Goal: Information Seeking & Learning: Check status

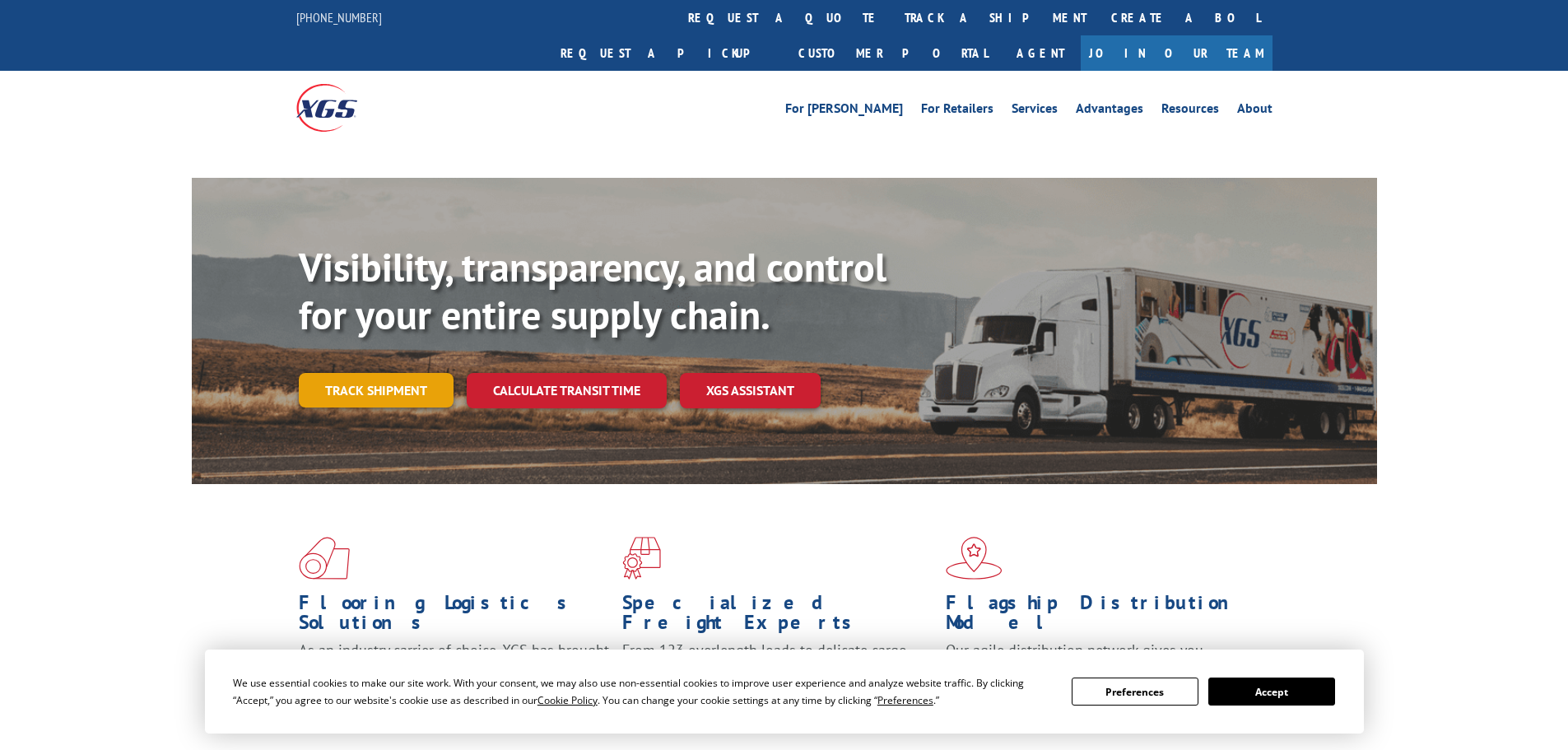
click at [387, 373] on link "Track shipment" at bounding box center [375, 390] width 154 height 35
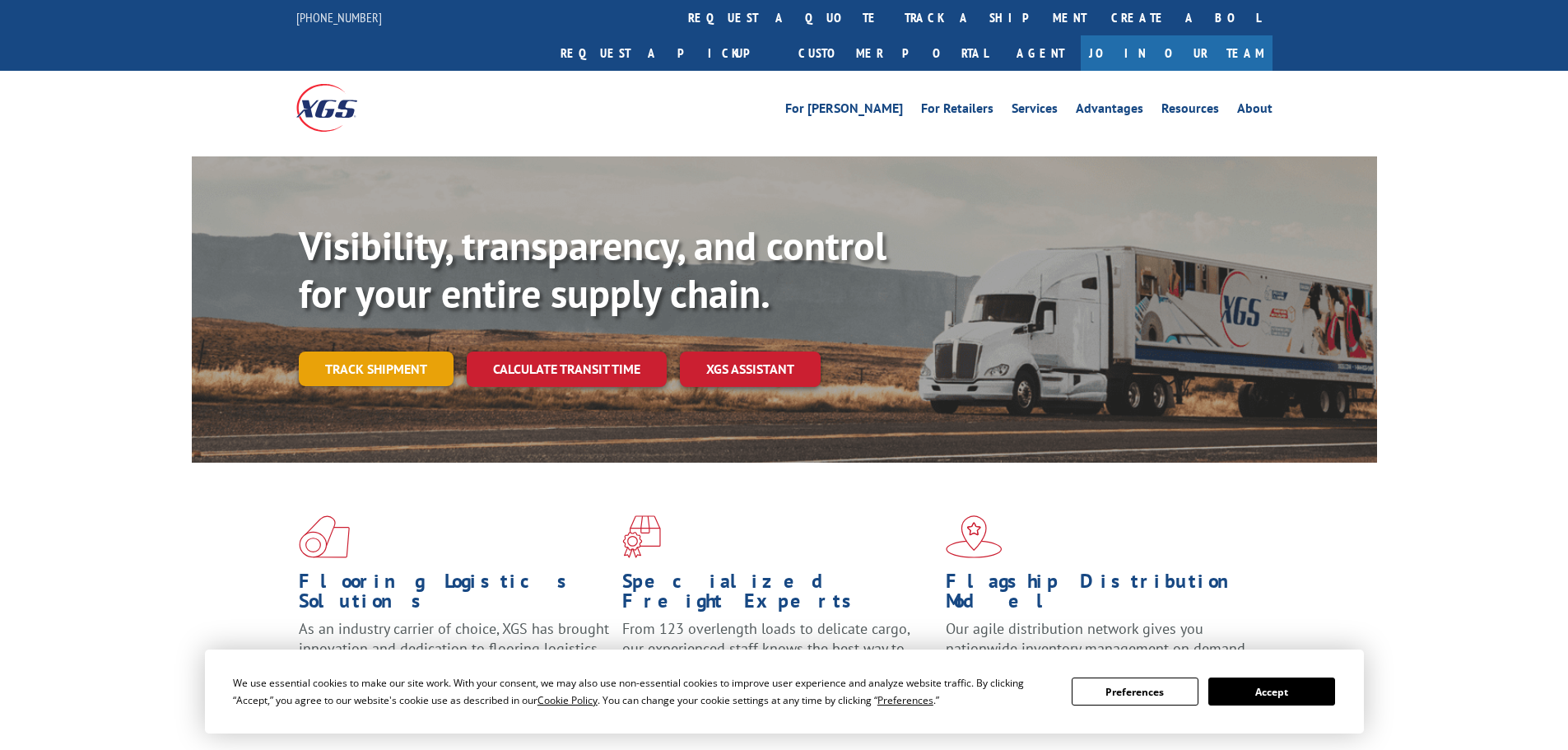
click at [408, 352] on link "Track shipment" at bounding box center [375, 368] width 154 height 35
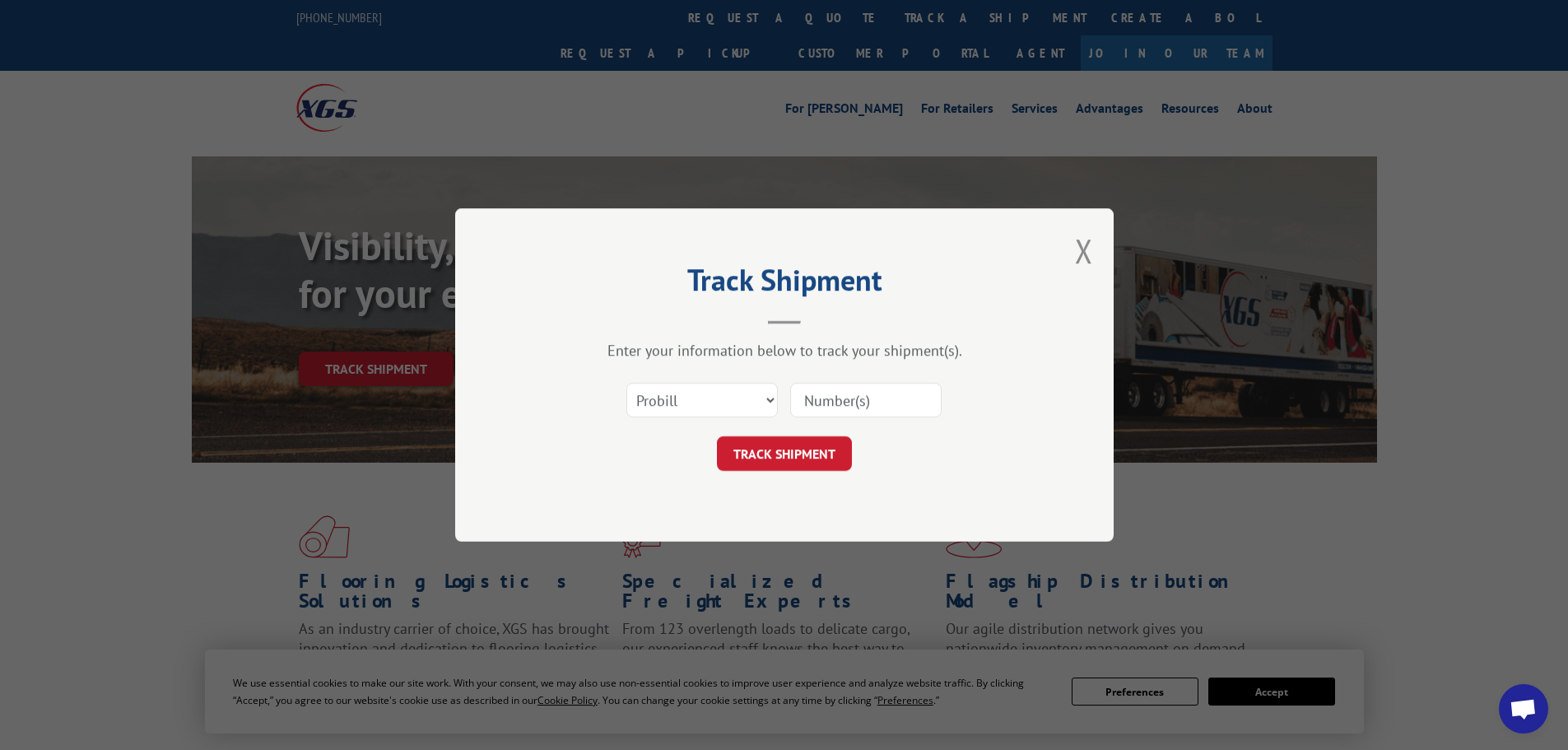
click at [904, 404] on input at bounding box center [866, 399] width 152 height 35
paste input "17630104"
type input "17630104"
click at [812, 448] on button "TRACK SHIPMENT" at bounding box center [784, 453] width 135 height 35
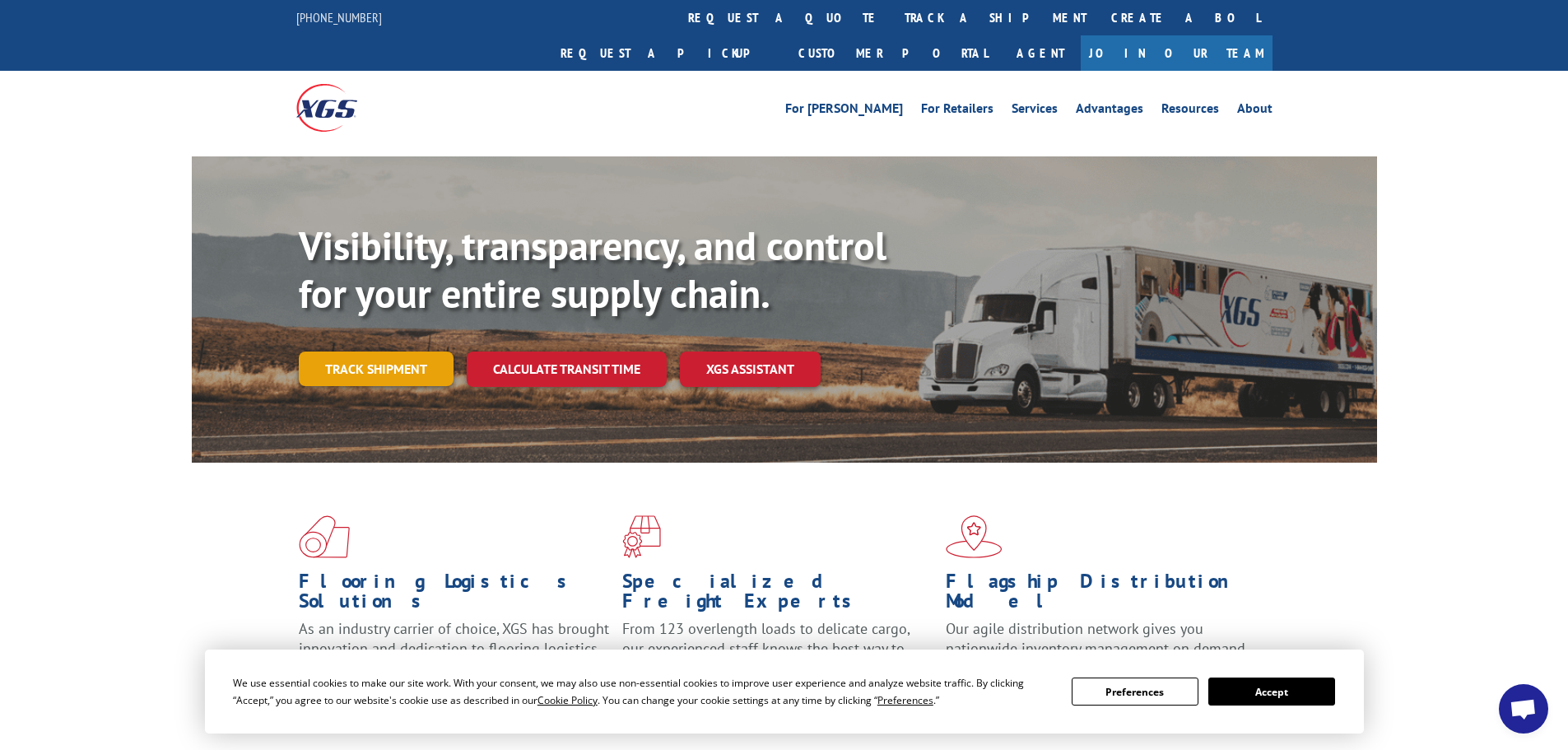
click at [431, 352] on link "Track shipment" at bounding box center [375, 368] width 154 height 35
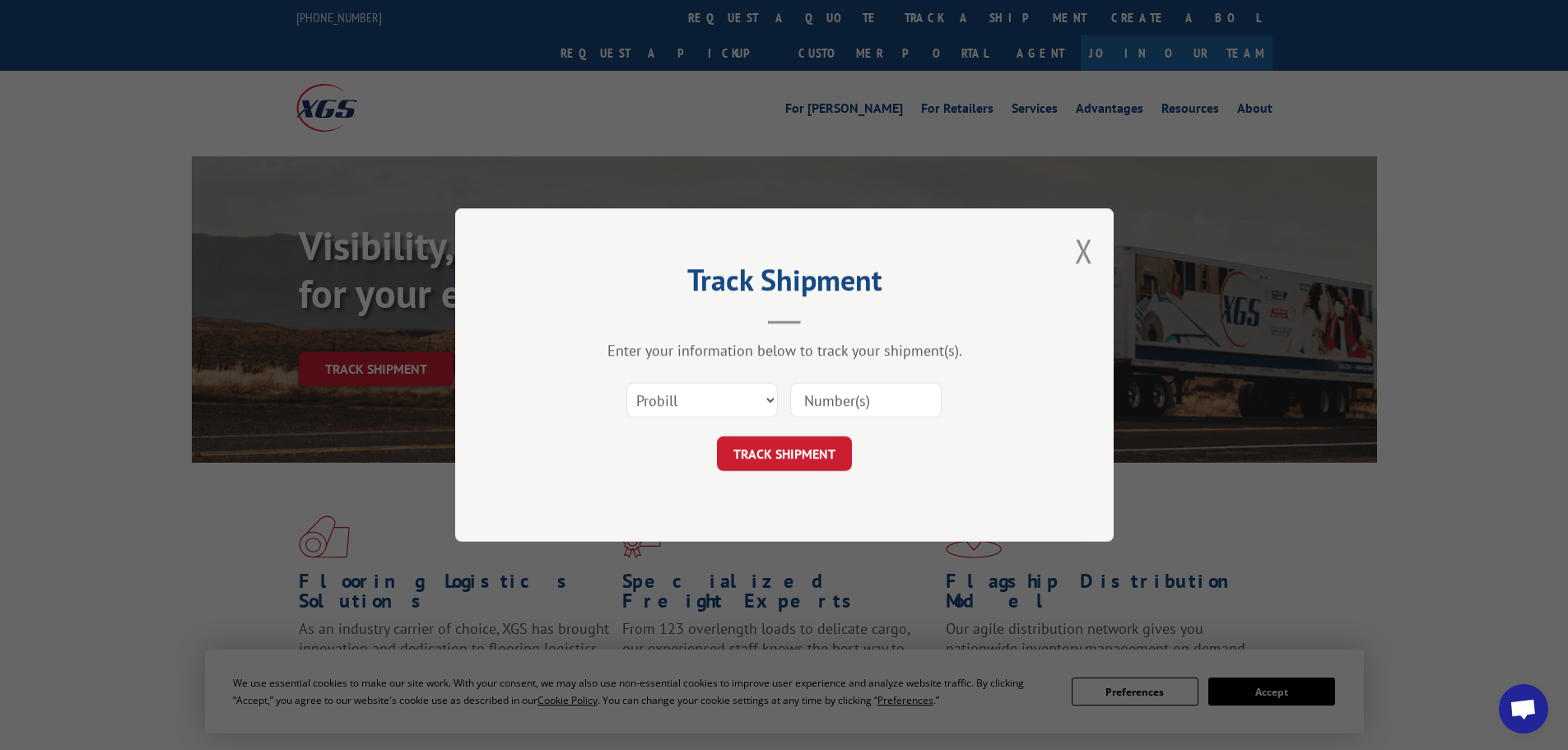
drag, startPoint x: 849, startPoint y: 389, endPoint x: 855, endPoint y: 406, distance: 18.0
click at [849, 390] on input at bounding box center [866, 399] width 152 height 35
paste input "17634109"
type input "17634109"
click at [815, 452] on button "TRACK SHIPMENT" at bounding box center [784, 453] width 135 height 35
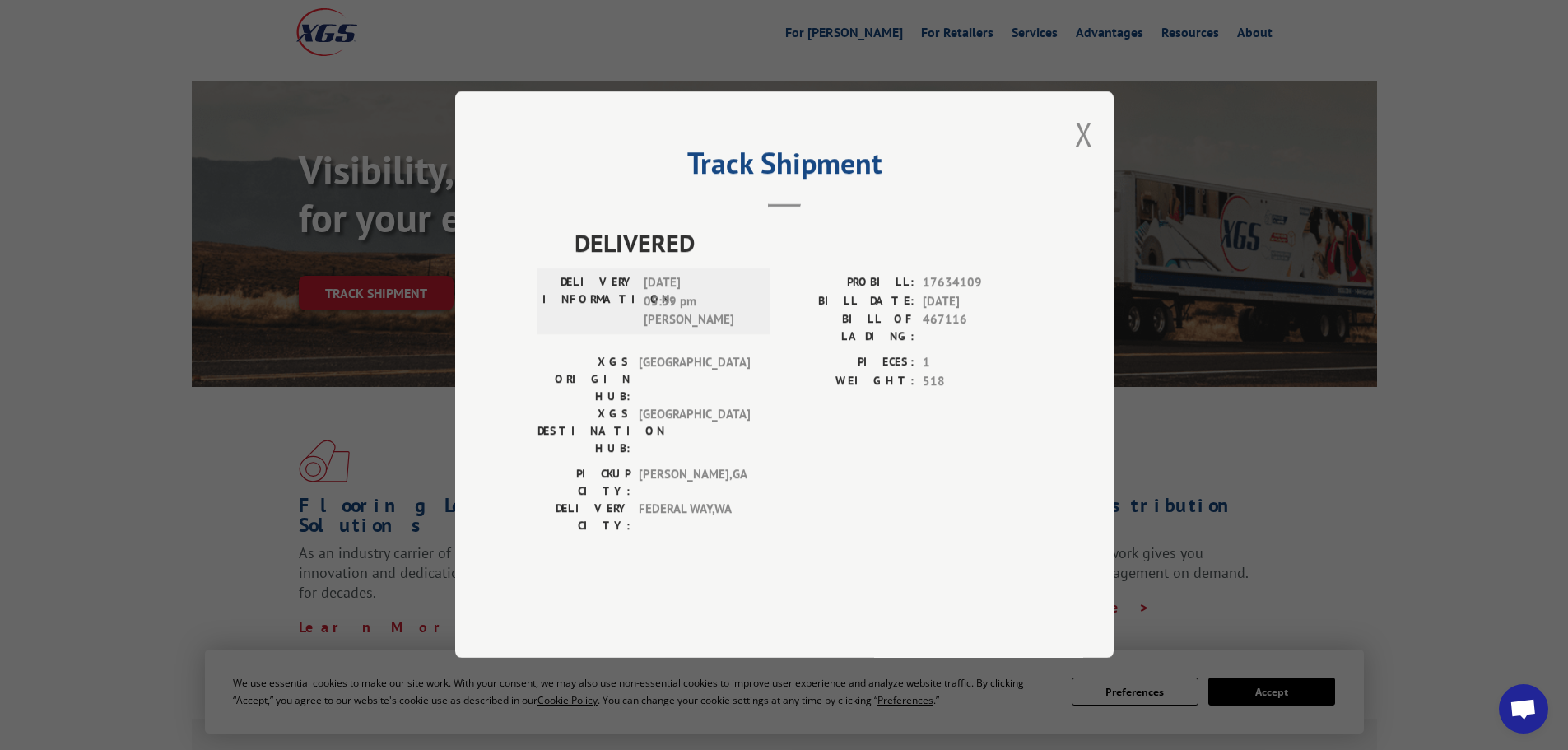
scroll to position [82, 0]
